Goal: Task Accomplishment & Management: Manage account settings

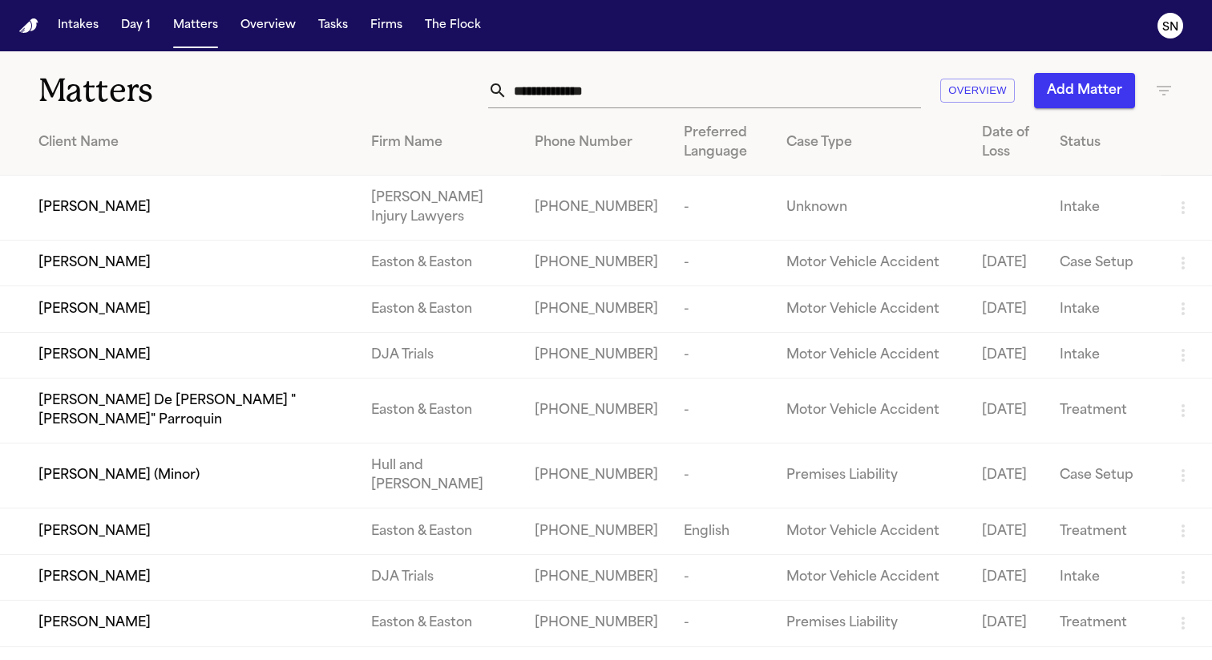
click at [702, 92] on input "text" at bounding box center [714, 90] width 414 height 35
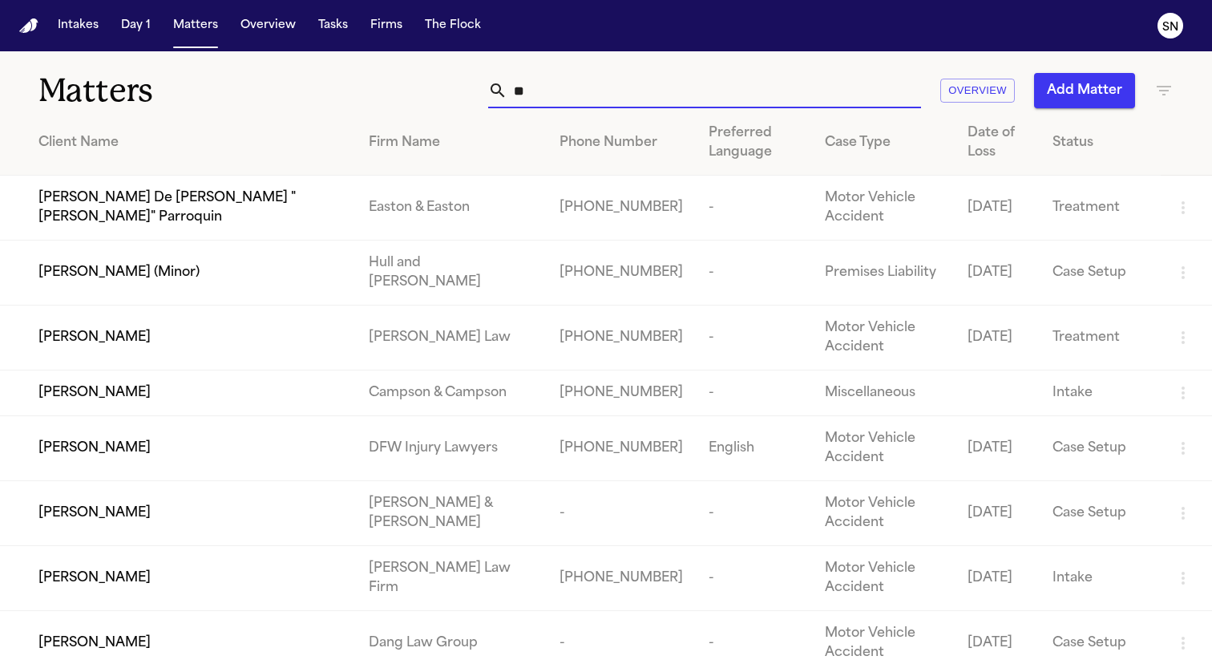
type input "**"
click at [277, 274] on div "[PERSON_NAME] (Minor)" at bounding box center [190, 272] width 305 height 19
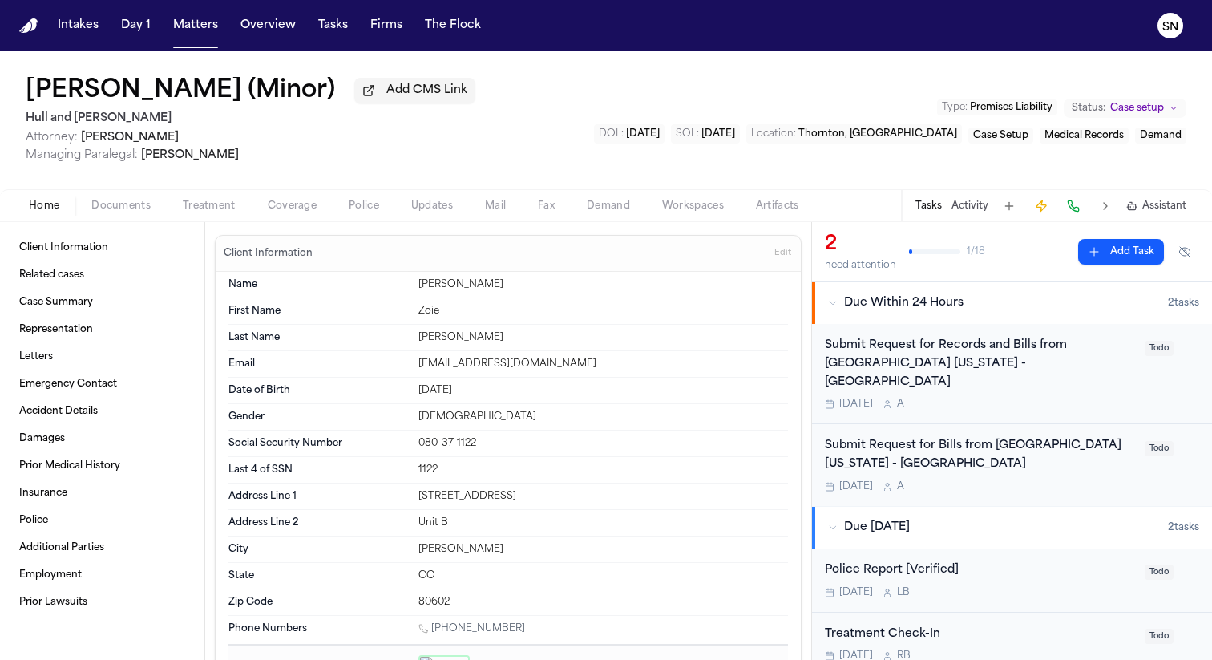
click at [186, 210] on span "Treatment" at bounding box center [209, 206] width 53 height 13
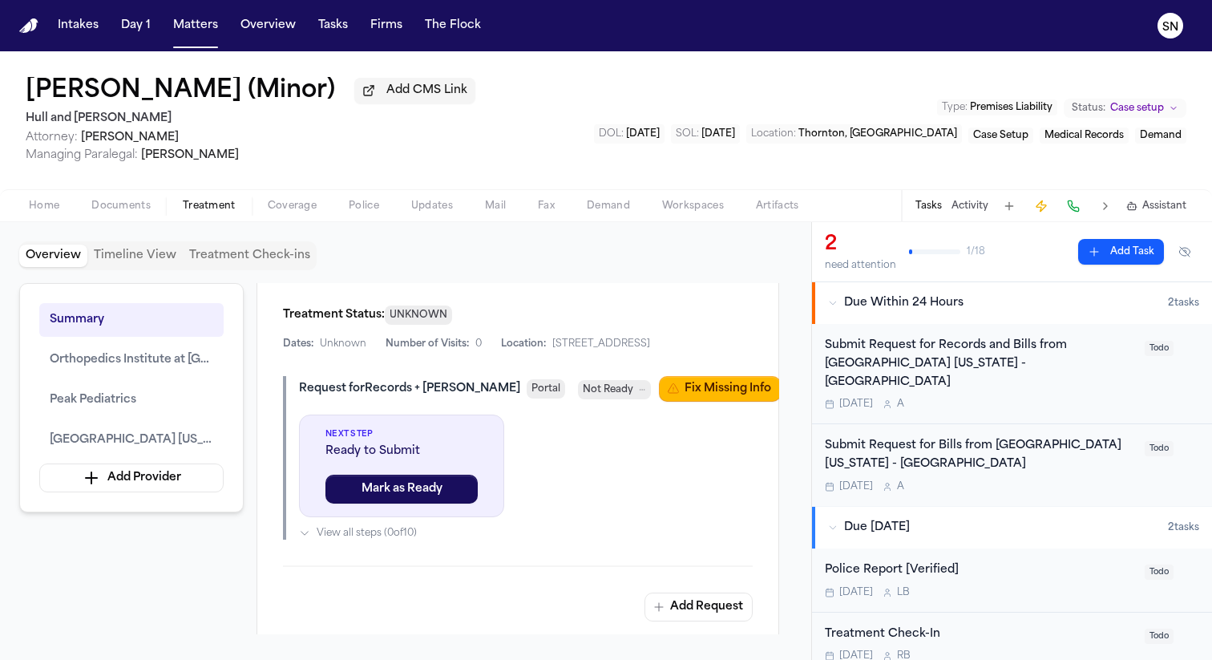
scroll to position [1300, 0]
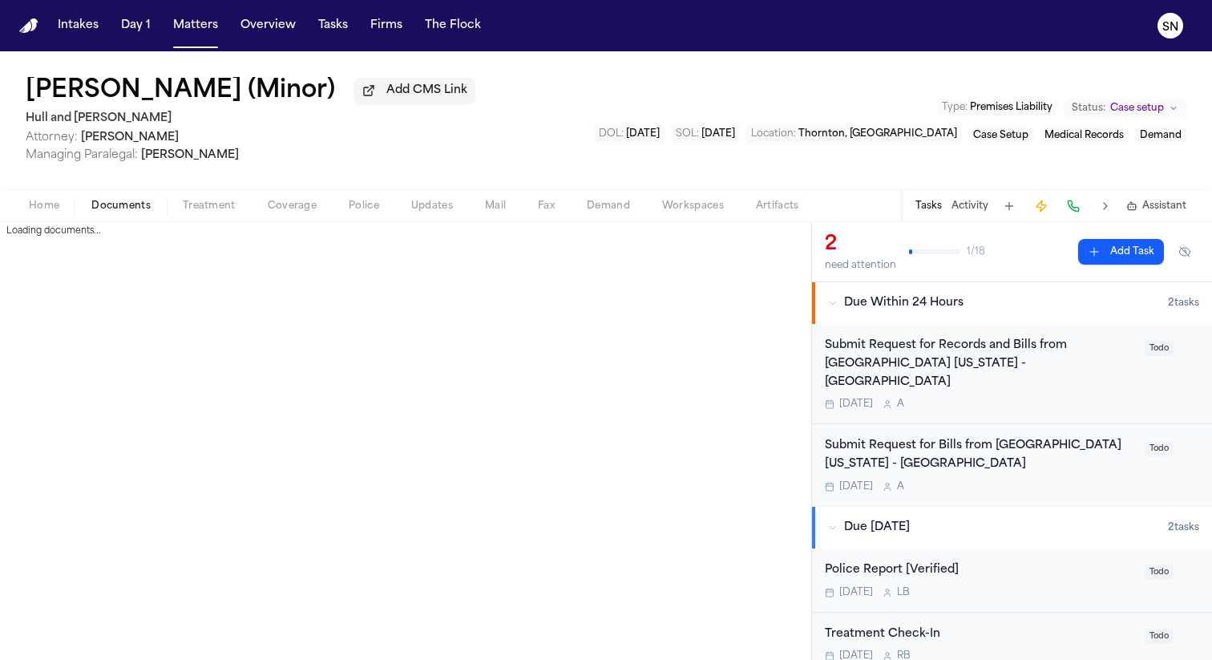
click at [116, 201] on span "Documents" at bounding box center [120, 206] width 59 height 13
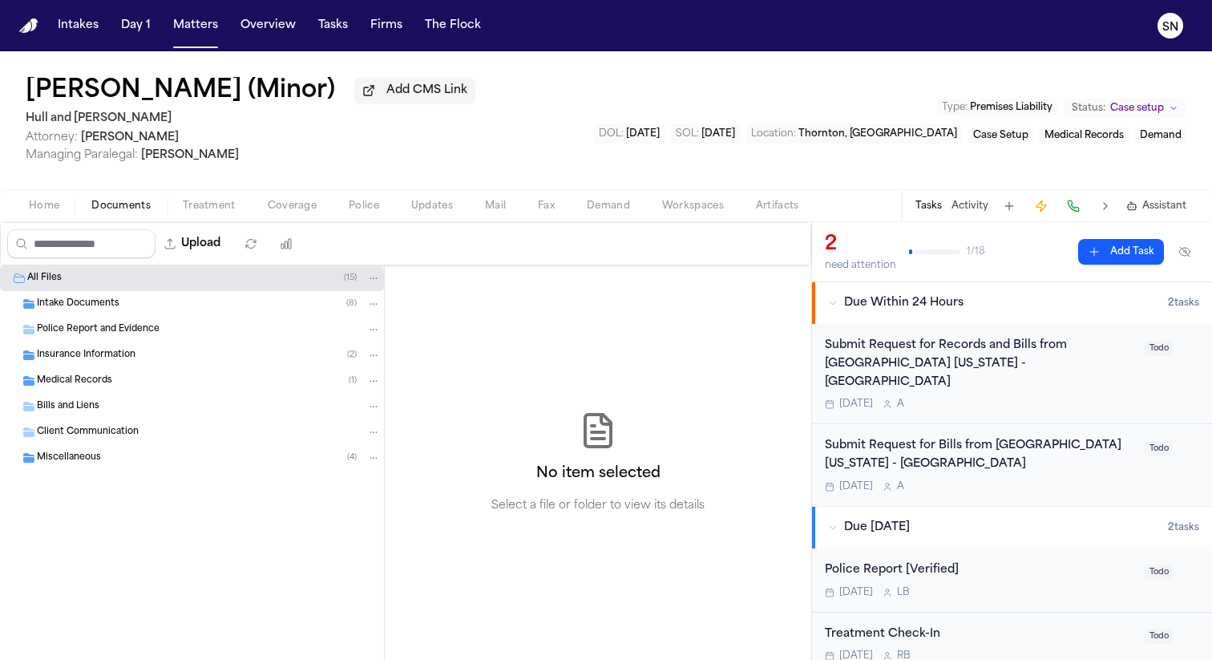
click at [184, 388] on div "Medical Records ( 1 )" at bounding box center [209, 380] width 344 height 14
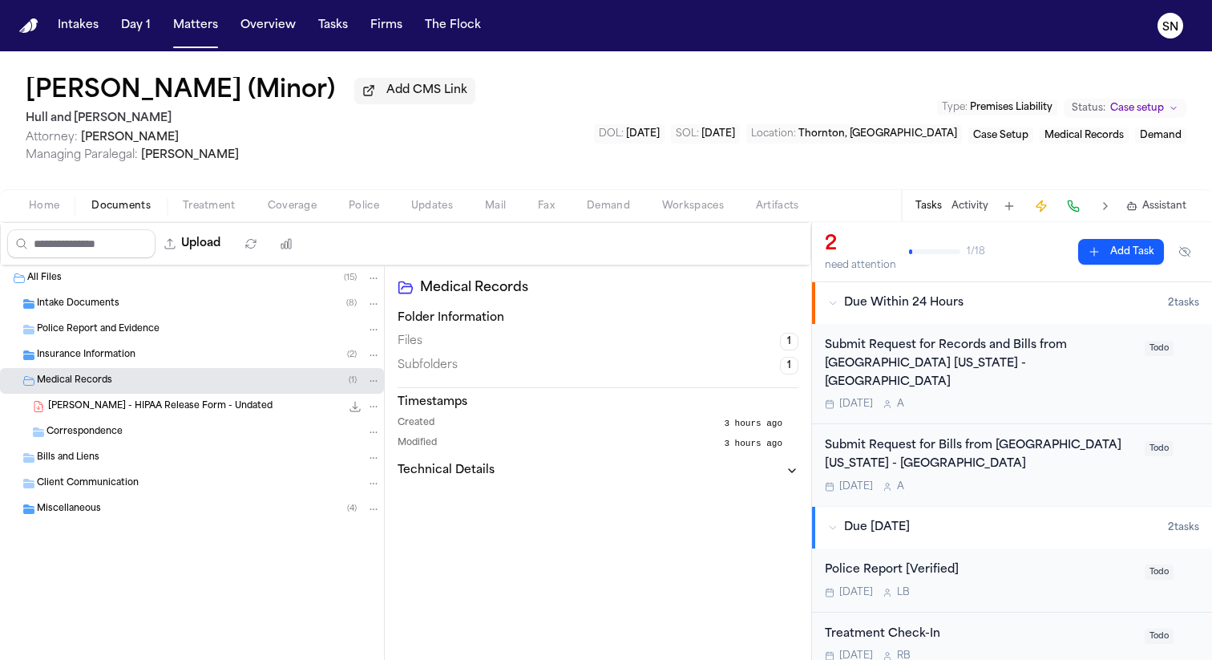
click at [188, 414] on span "[PERSON_NAME] - HIPAA Release Form - Undated" at bounding box center [160, 407] width 224 height 14
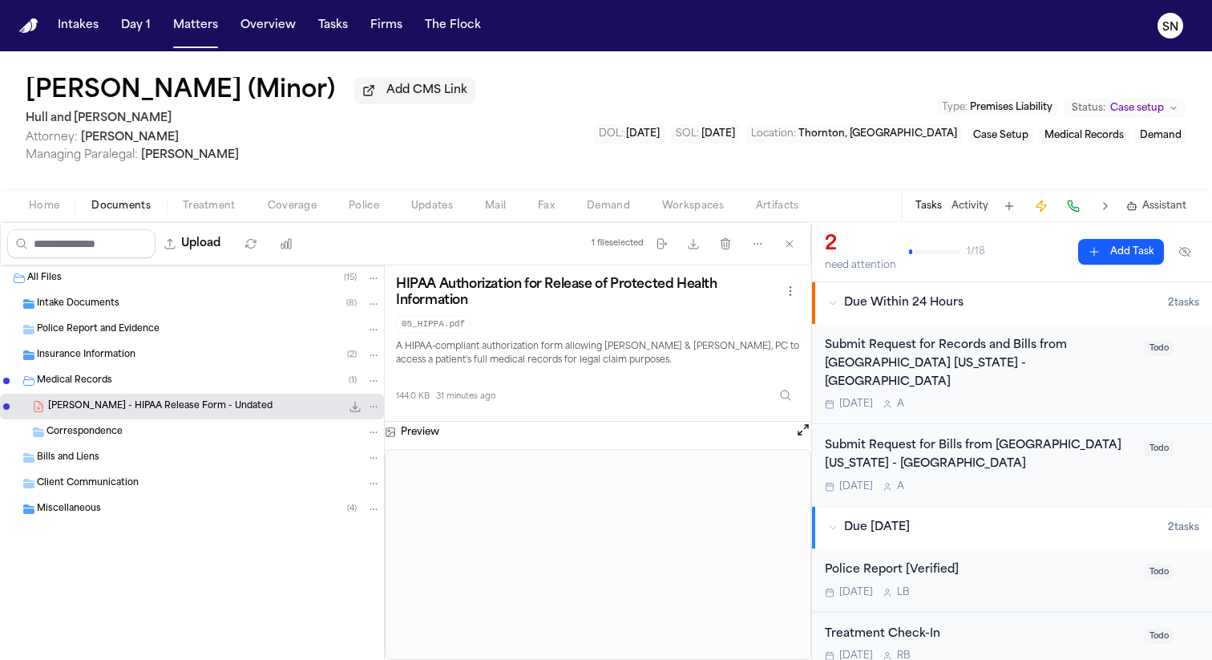
click at [224, 439] on div "Correspondence" at bounding box center [213, 432] width 334 height 14
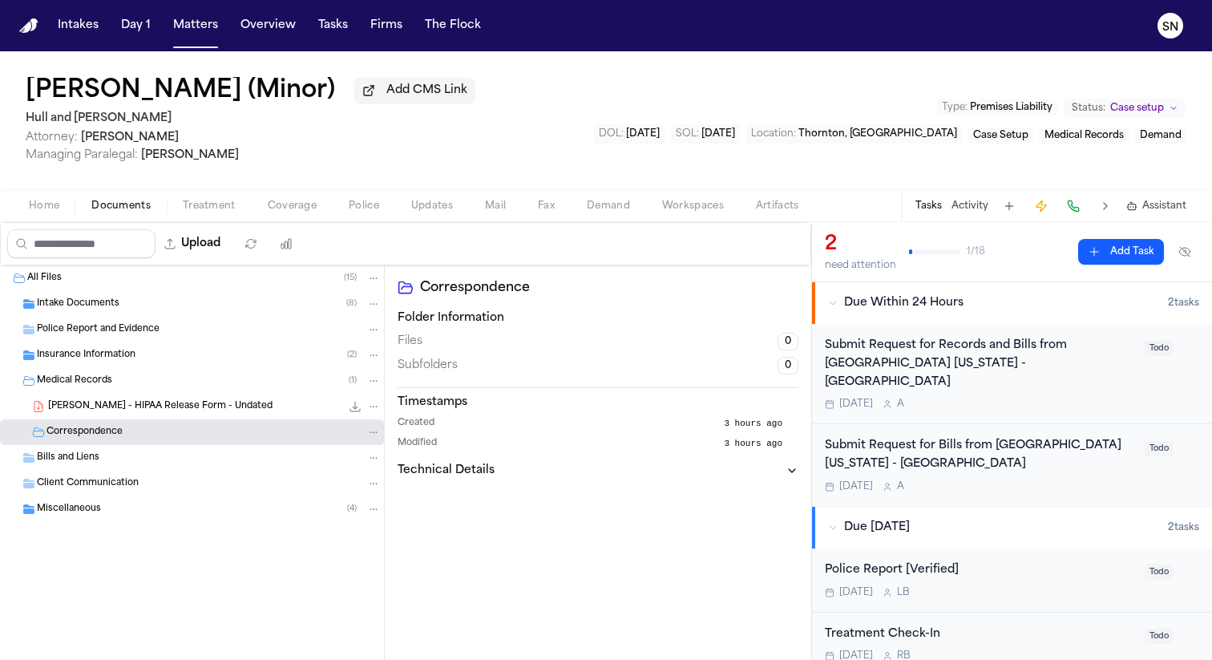
click at [184, 376] on div "Medical Records ( 1 )" at bounding box center [192, 381] width 384 height 26
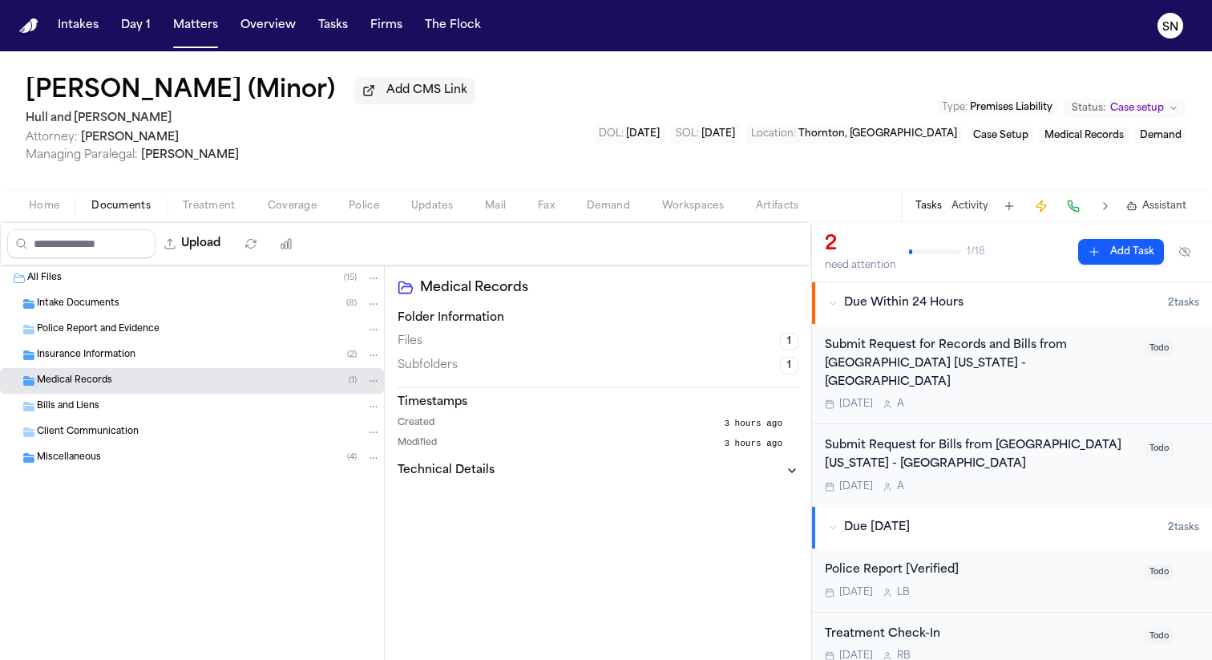
click at [189, 378] on div "Medical Records ( 1 )" at bounding box center [209, 380] width 344 height 14
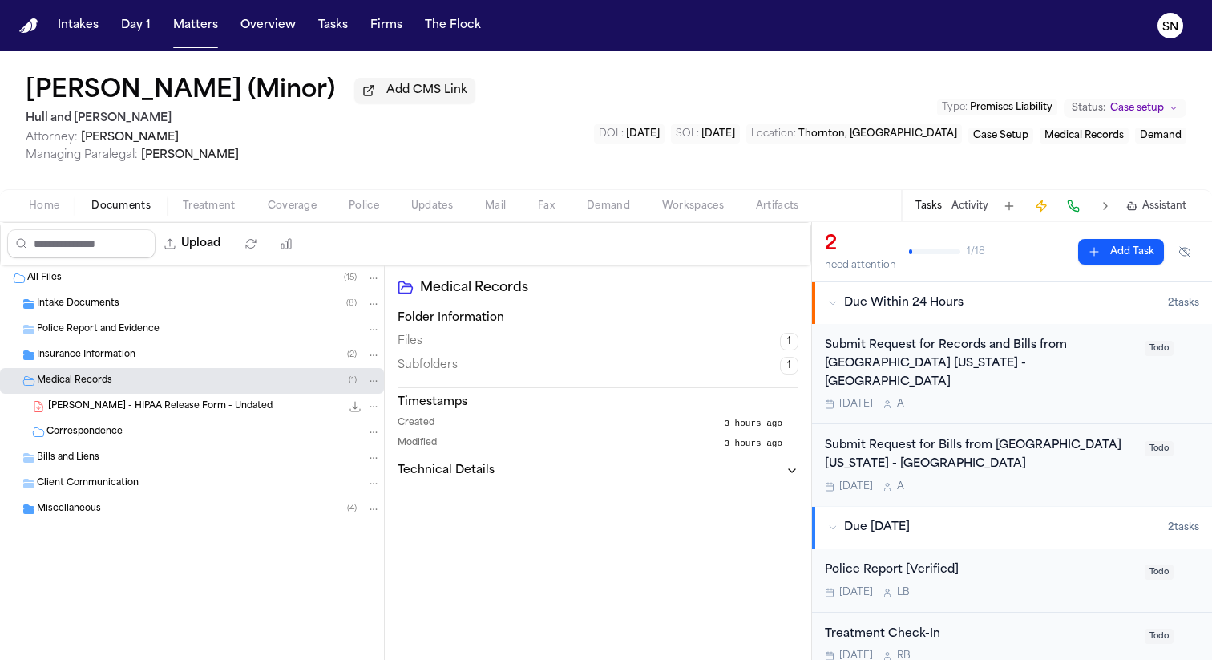
click at [199, 401] on div "[PERSON_NAME] - HIPAA Release Form - Undated 144.0 KB • PDF" at bounding box center [192, 406] width 384 height 26
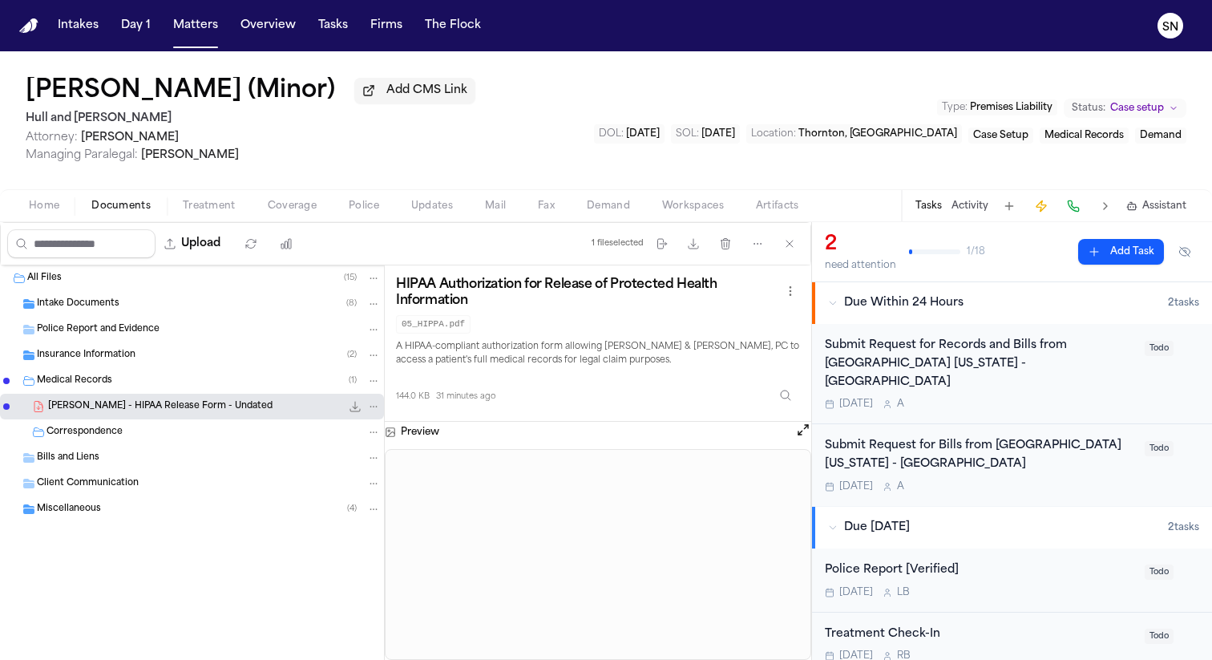
click at [207, 454] on div "Bills and Liens" at bounding box center [209, 457] width 344 height 14
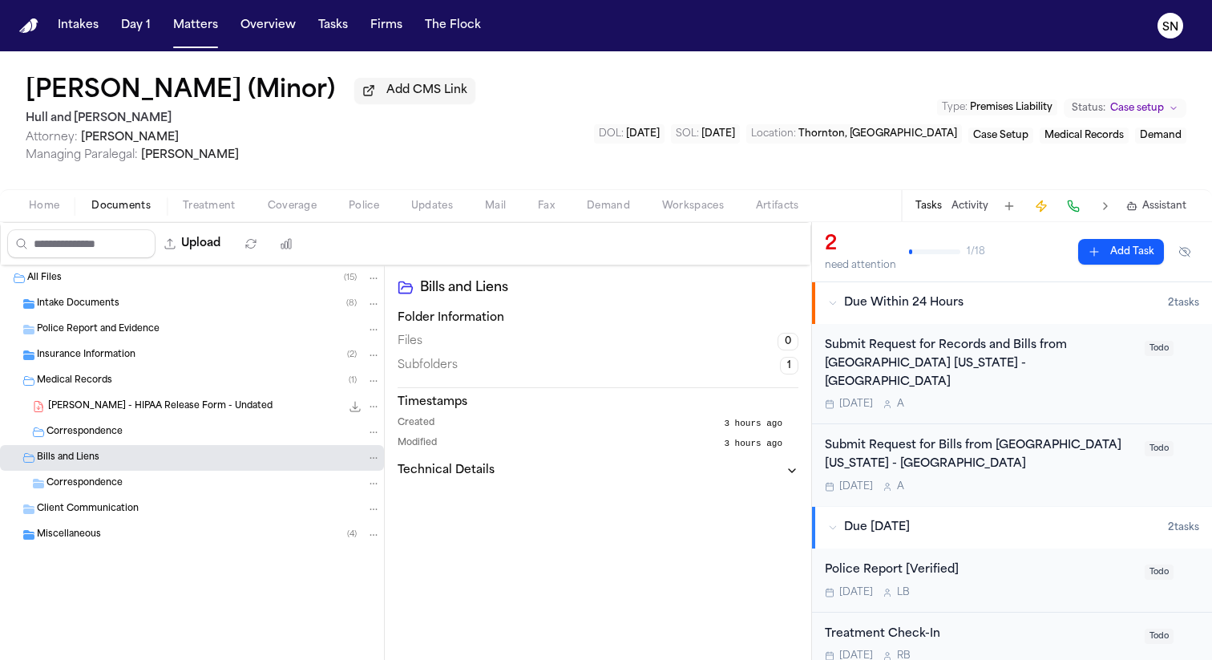
click at [224, 507] on div "Client Communication" at bounding box center [209, 509] width 344 height 14
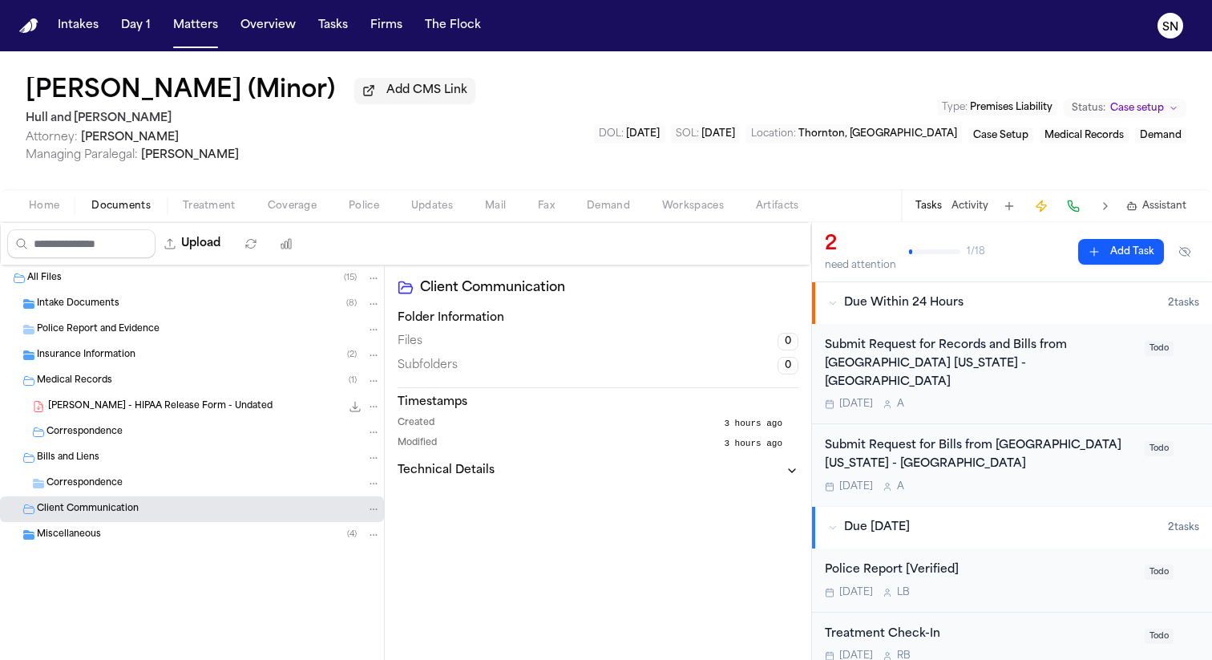
click at [220, 362] on div "Insurance Information ( 2 )" at bounding box center [209, 355] width 344 height 14
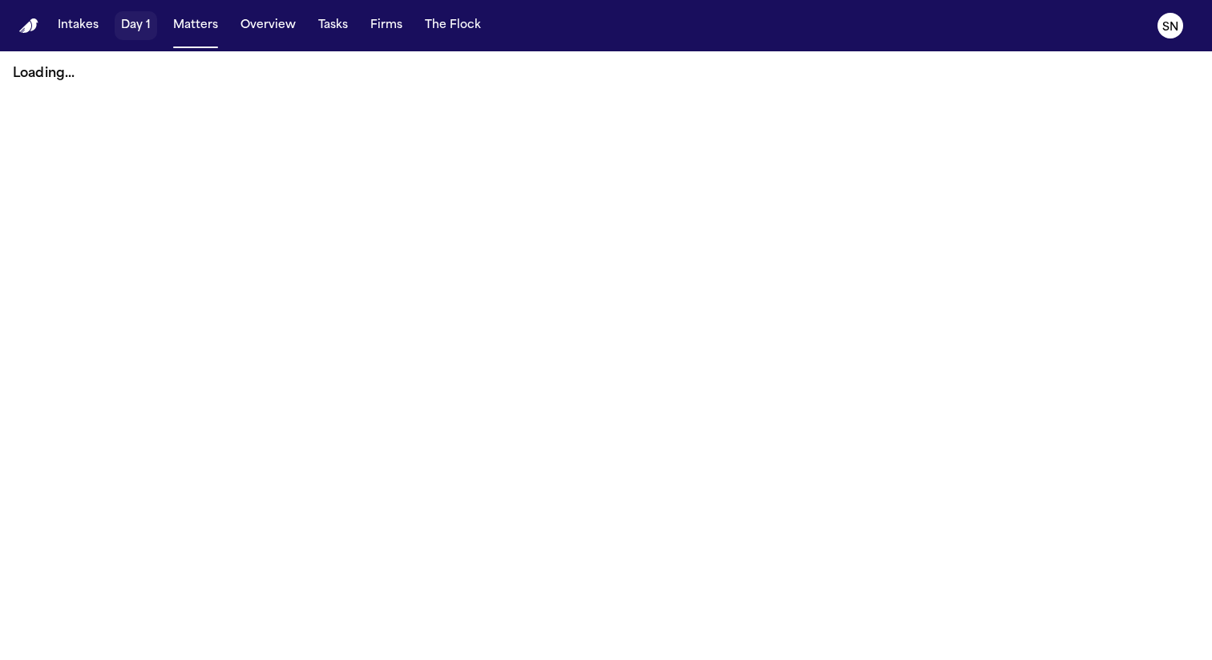
click at [83, 30] on button "Intakes" at bounding box center [78, 25] width 54 height 29
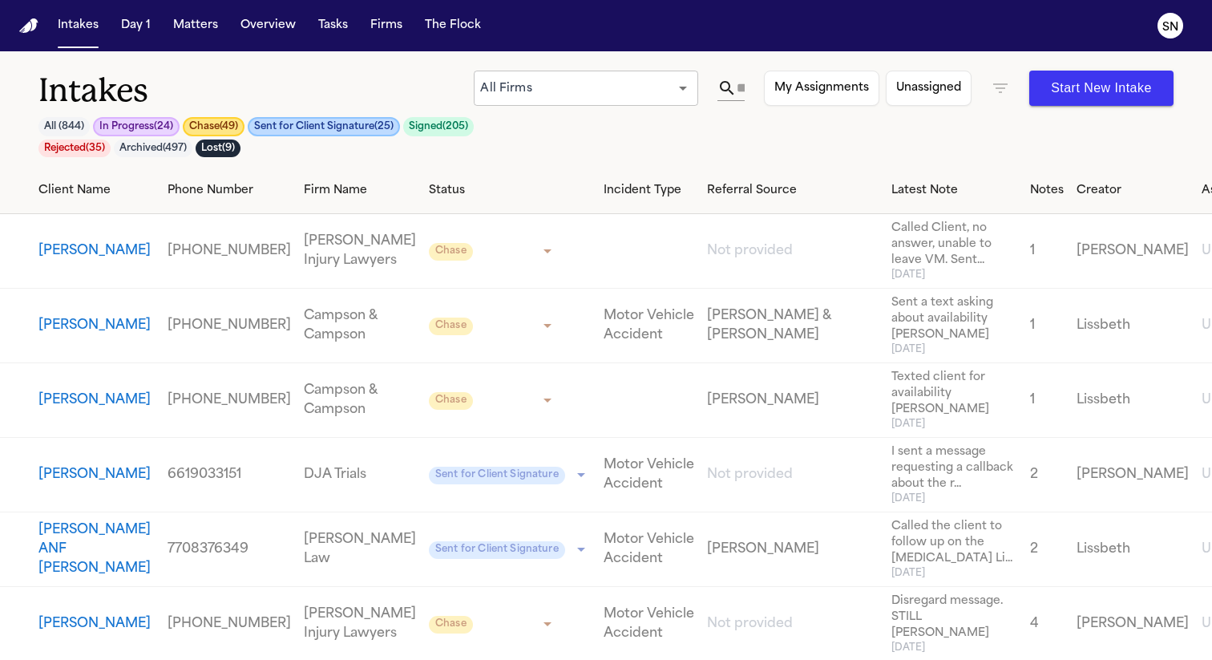
click at [62, 249] on button "[PERSON_NAME]" at bounding box center [94, 250] width 112 height 19
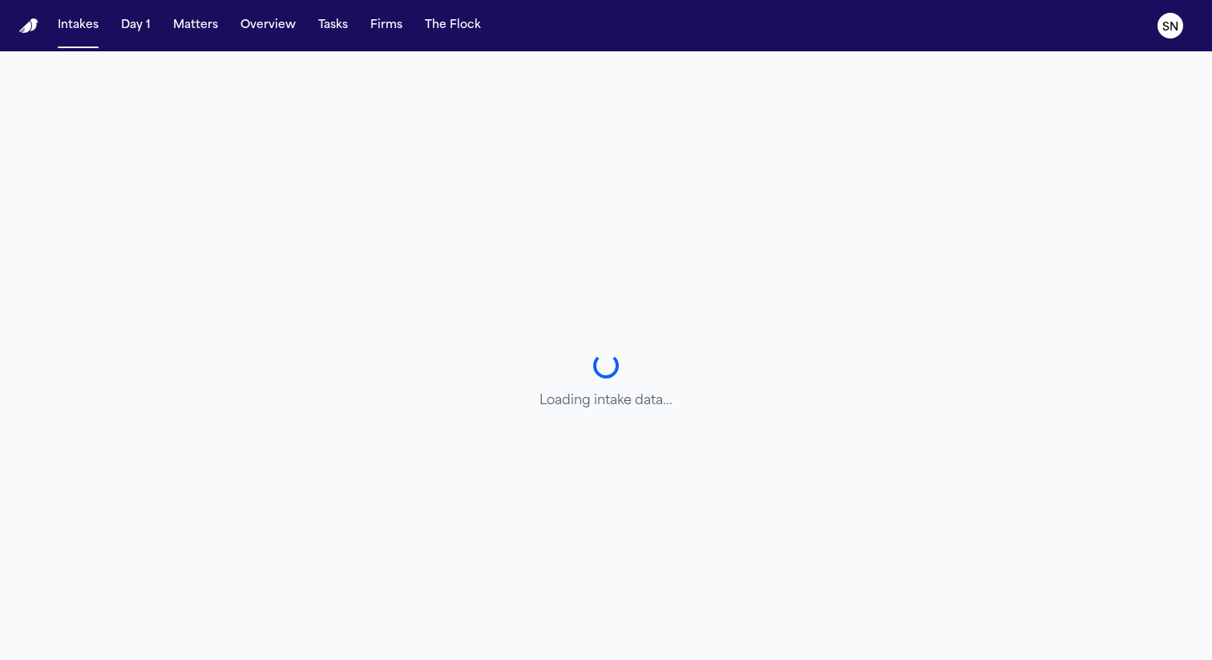
select select "**********"
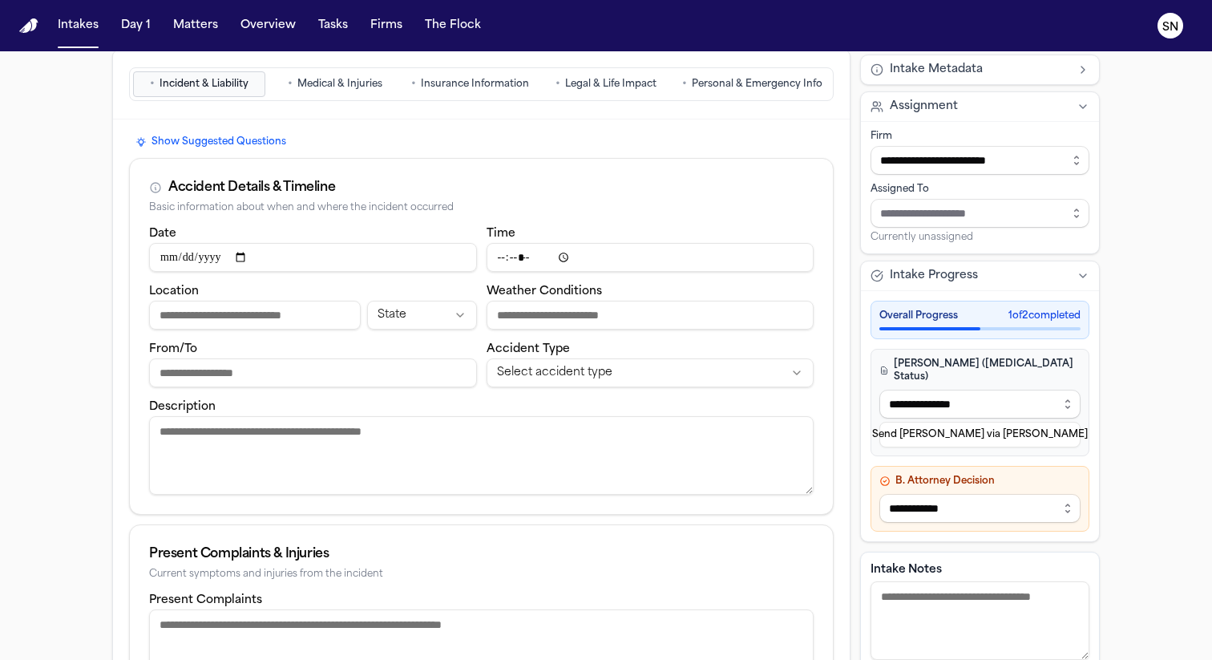
scroll to position [93, 0]
click at [68, 38] on button "Intakes" at bounding box center [78, 25] width 54 height 29
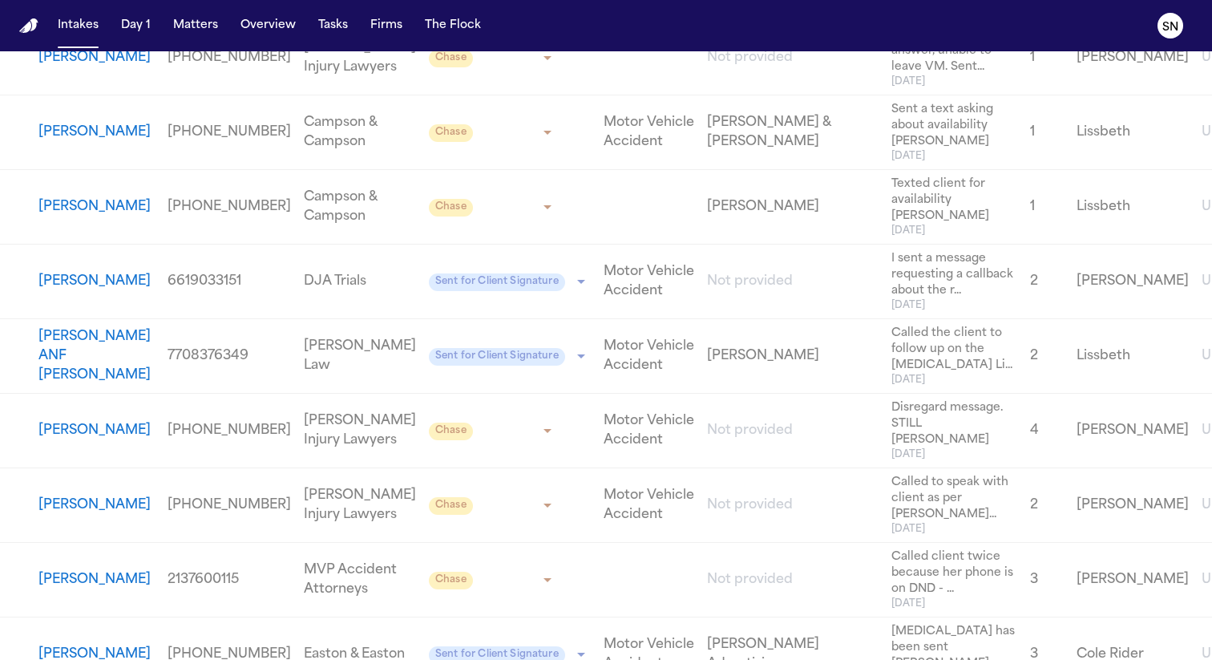
scroll to position [205, 0]
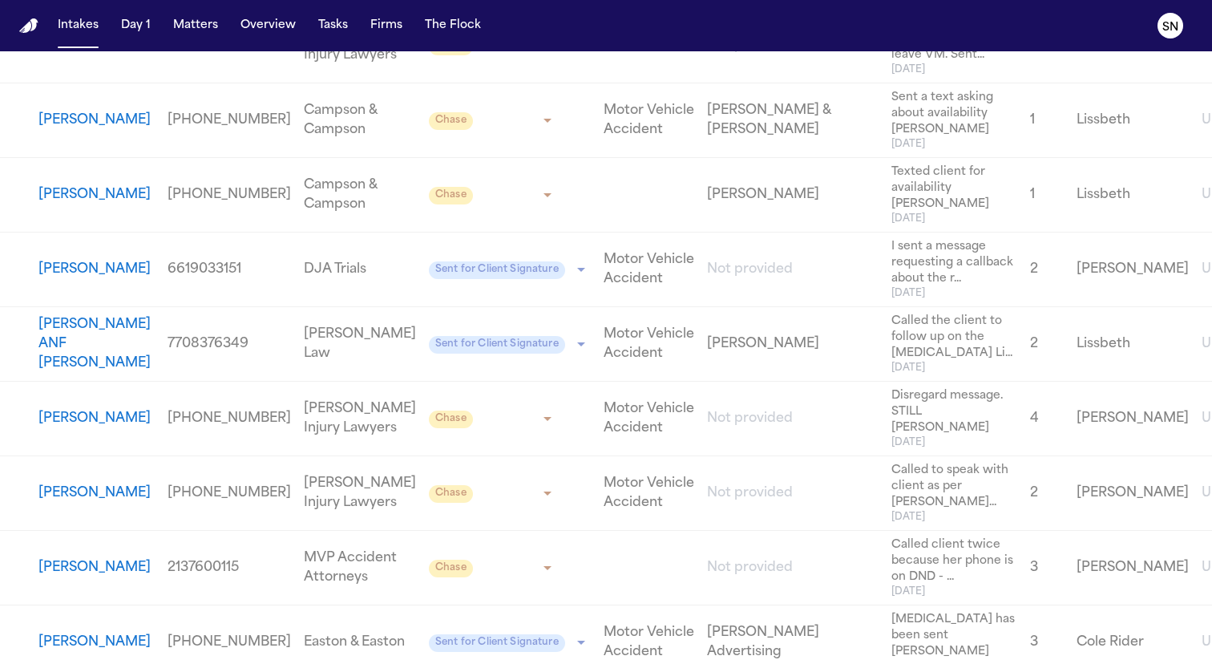
click at [65, 279] on button "Javier Bernal" at bounding box center [94, 269] width 112 height 19
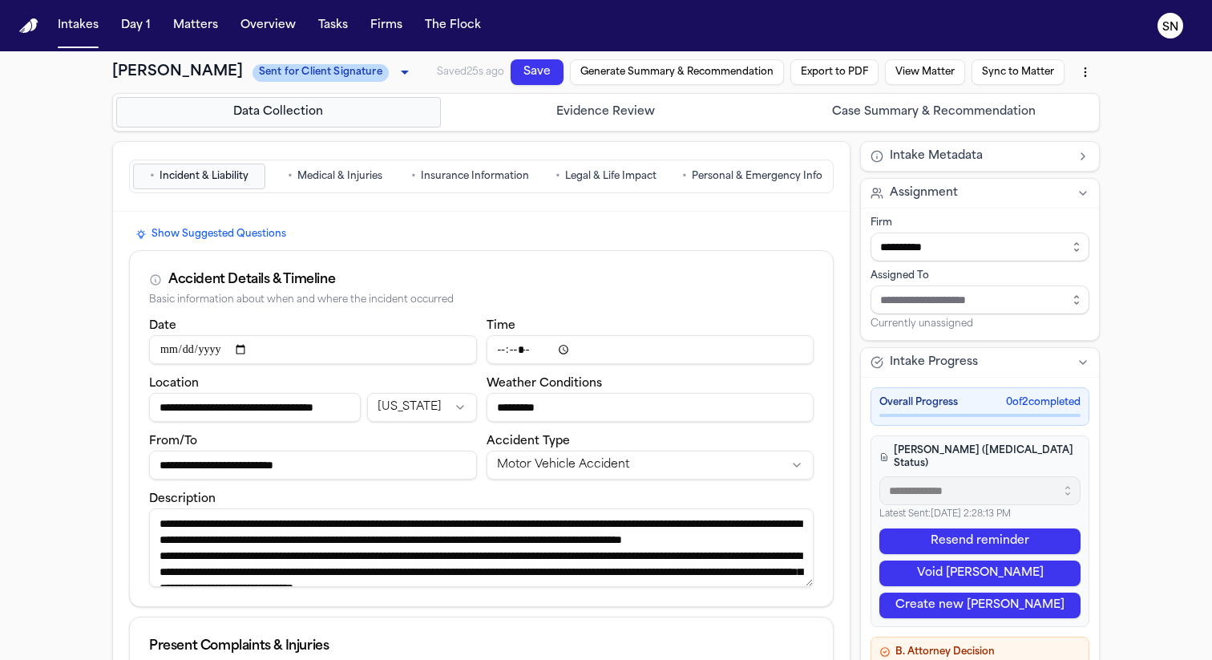
click at [795, 176] on span "Personal & Emergency Info" at bounding box center [757, 176] width 131 height 13
